Goal: Check status

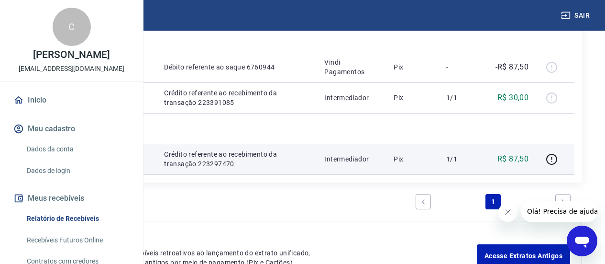
scroll to position [191, 0]
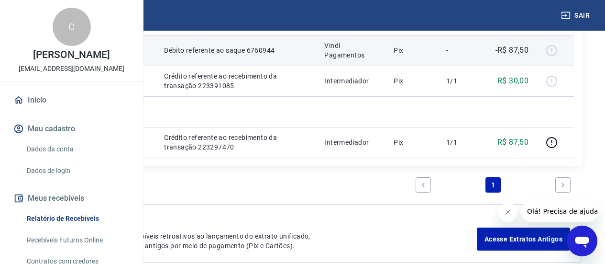
click at [567, 52] on div at bounding box center [555, 50] width 23 height 15
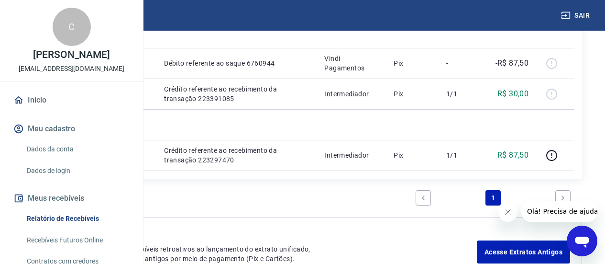
scroll to position [162, 0]
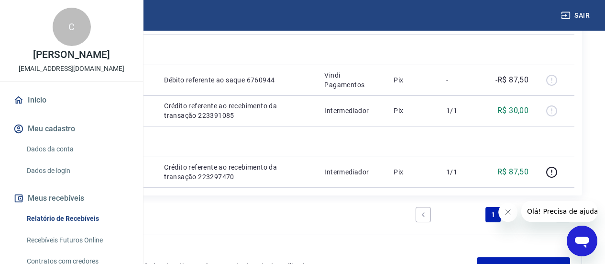
click at [503, 213] on button "Fechar mensagem da empresa" at bounding box center [507, 211] width 19 height 19
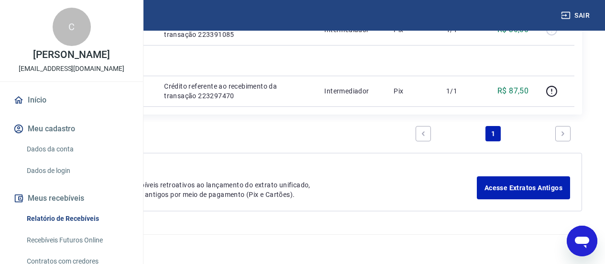
scroll to position [258, 0]
click at [49, 159] on link "Dados da conta" at bounding box center [77, 149] width 109 height 20
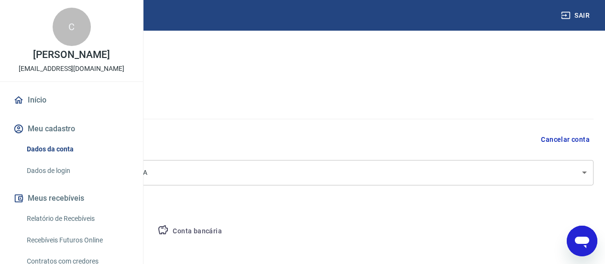
select select "SP"
select select "business"
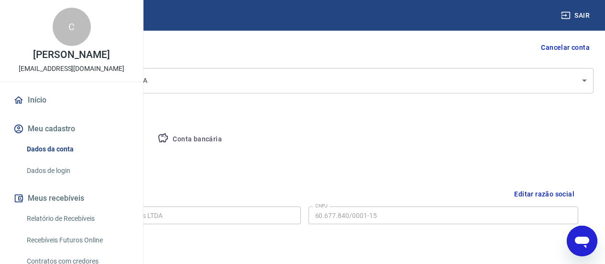
scroll to position [96, 0]
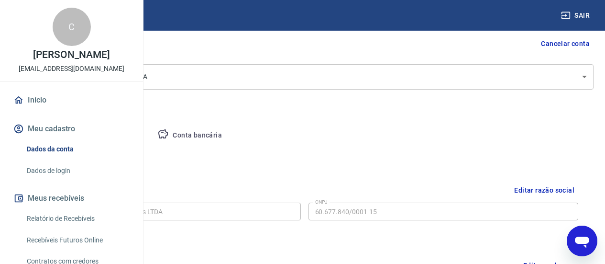
click at [230, 131] on button "Conta bancária" at bounding box center [190, 135] width 80 height 23
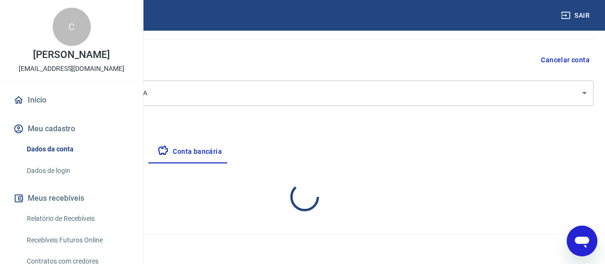
select select "1"
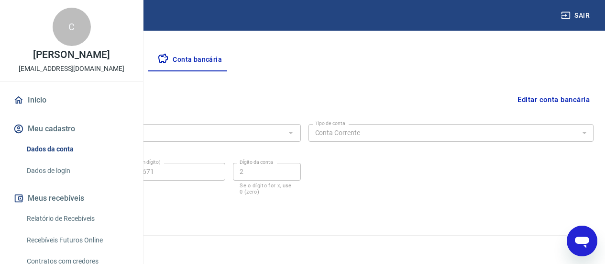
scroll to position [172, 0]
click at [57, 139] on button "Meu cadastro" at bounding box center [71, 128] width 120 height 21
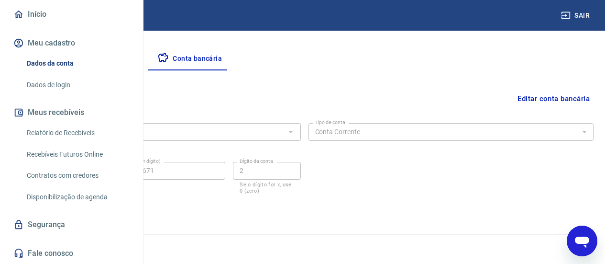
scroll to position [96, 0]
click at [60, 123] on button "Meus recebíveis" at bounding box center [71, 112] width 120 height 21
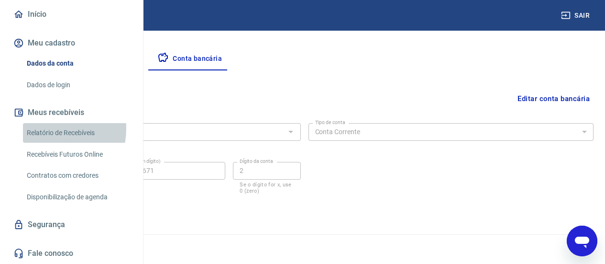
click at [42, 143] on link "Relatório de Recebíveis" at bounding box center [77, 133] width 109 height 20
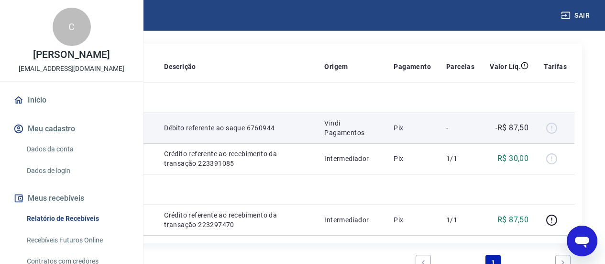
scroll to position [162, 0]
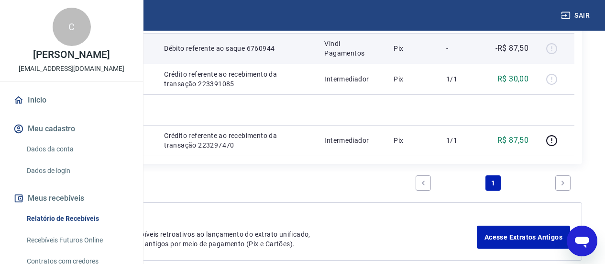
scroll to position [144, 0]
